Goal: Task Accomplishment & Management: Use online tool/utility

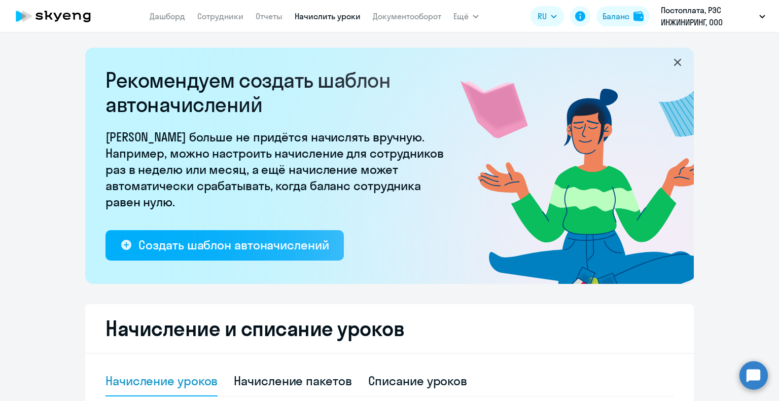
select select "10"
click at [215, 19] on link "Сотрудники" at bounding box center [220, 16] width 46 height 10
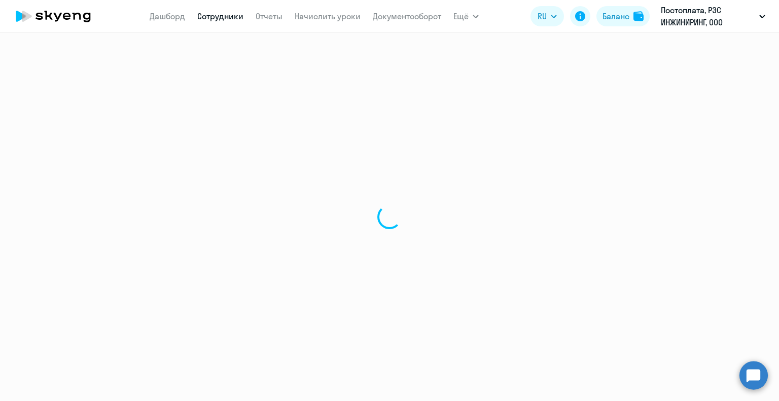
select select "30"
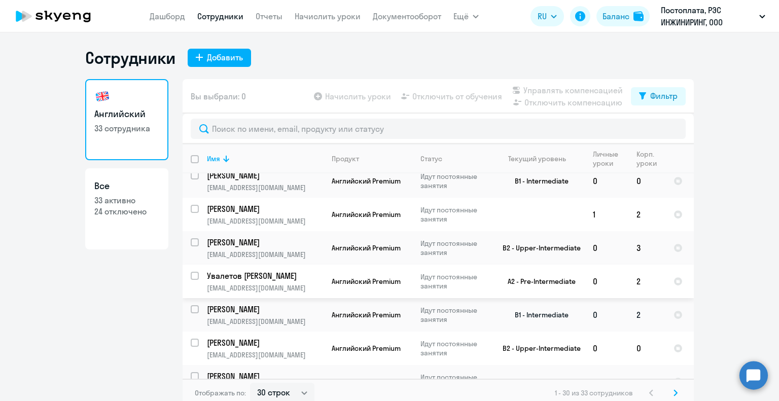
scroll to position [101, 0]
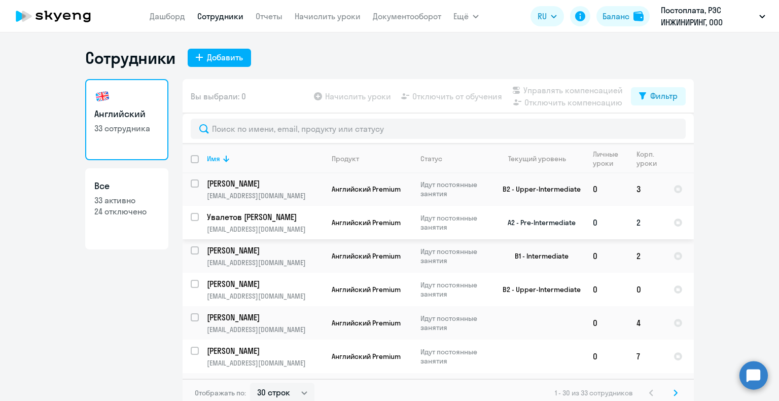
click at [191, 221] on input "select row 40479372" at bounding box center [201, 223] width 20 height 20
checkbox input "true"
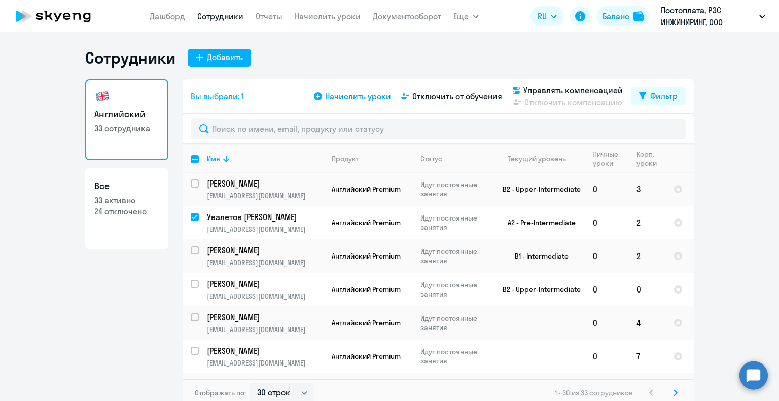
click at [335, 99] on span "Начислить уроки" at bounding box center [358, 96] width 66 height 12
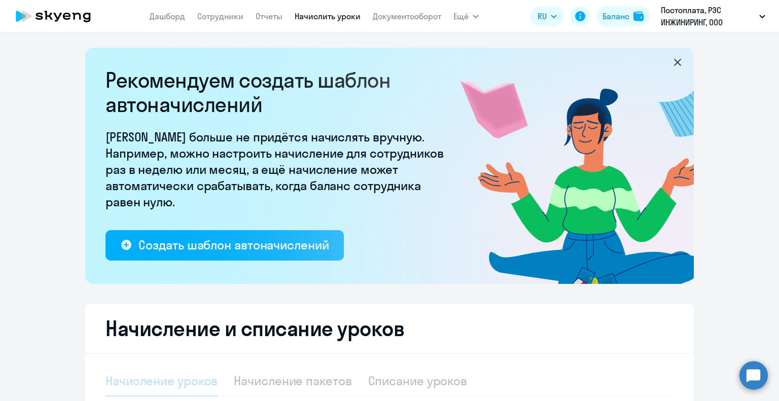
select select "10"
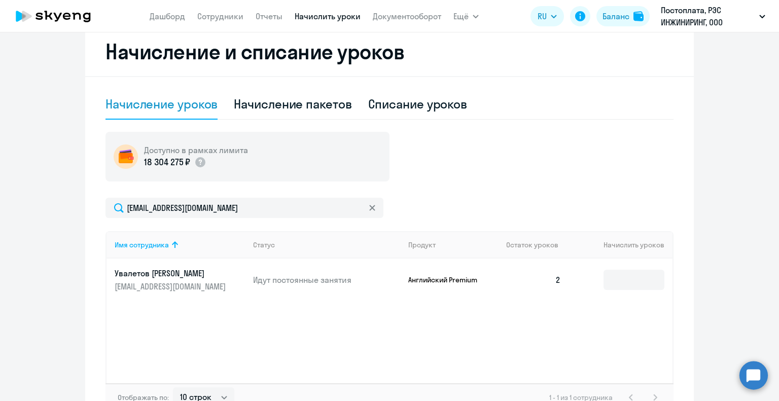
scroll to position [344, 0]
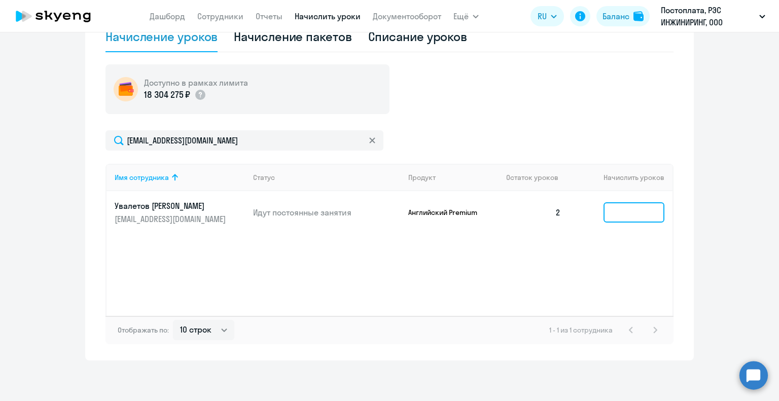
click at [618, 216] on input at bounding box center [634, 212] width 61 height 20
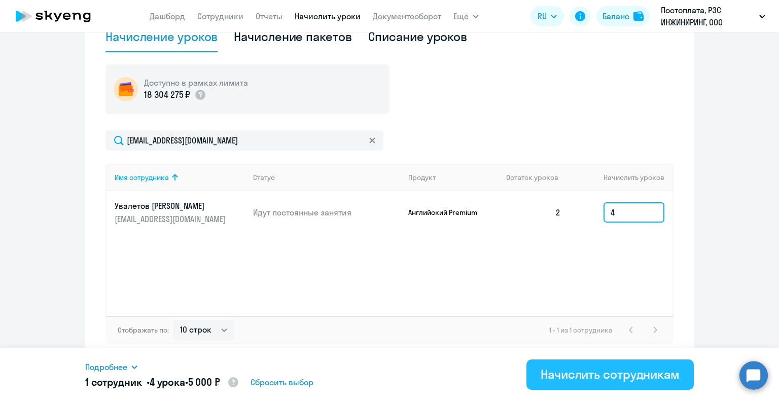
type input "4"
click at [608, 376] on div "Начислить сотрудникам" at bounding box center [610, 374] width 139 height 16
